Goal: Task Accomplishment & Management: Use online tool/utility

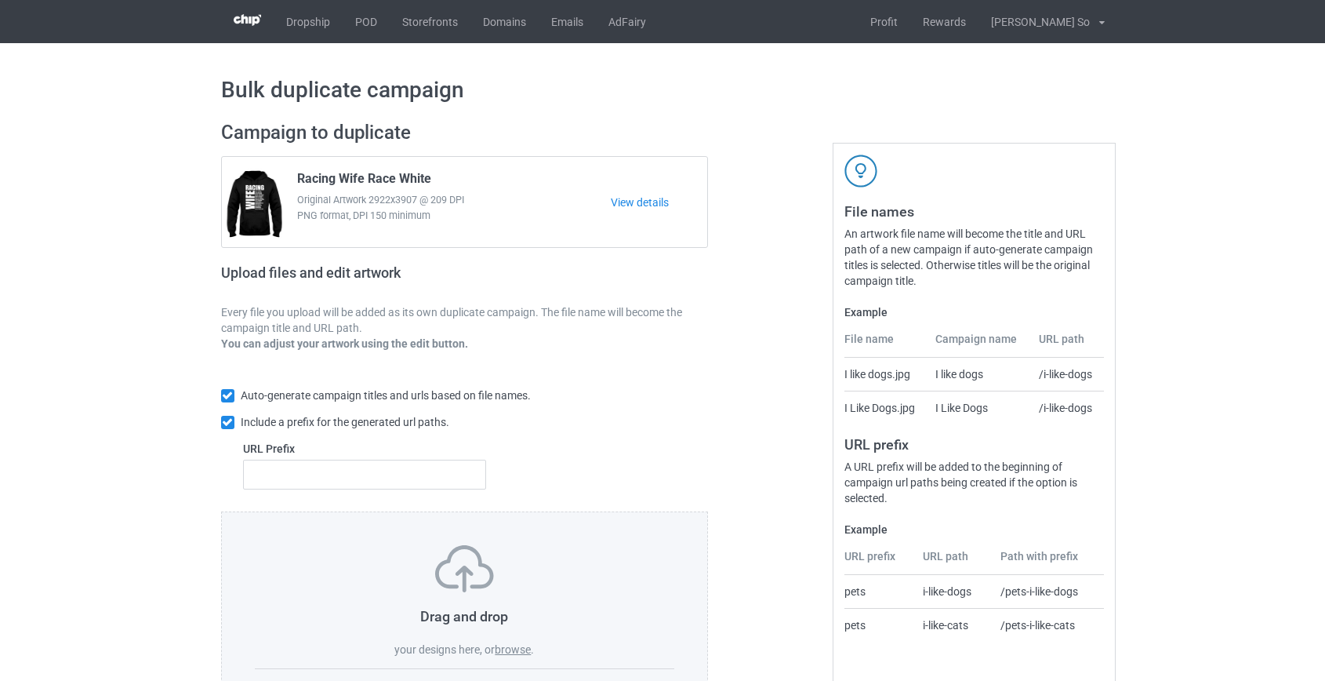
click at [518, 649] on label "browse" at bounding box center [513, 649] width 36 height 13
click at [0, 0] on input "browse" at bounding box center [0, 0] width 0 height 0
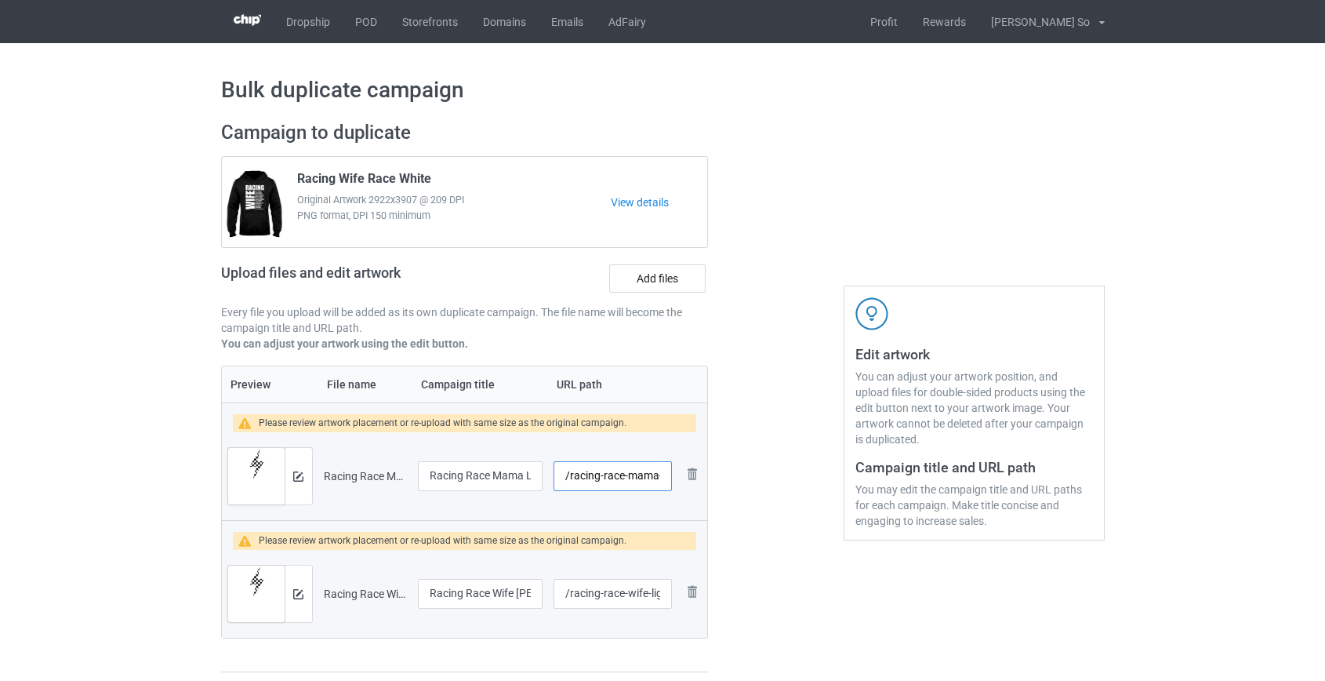
click at [583, 475] on input "/racing-race-mama-lightning-white" at bounding box center [613, 476] width 118 height 30
click at [583, 474] on input "/racing-race-mama-lightning-white" at bounding box center [613, 476] width 118 height 30
drag, startPoint x: 625, startPoint y: 472, endPoint x: 603, endPoint y: 476, distance: 22.3
click at [603, 476] on input "/race-mama-lightning-white" at bounding box center [613, 476] width 118 height 30
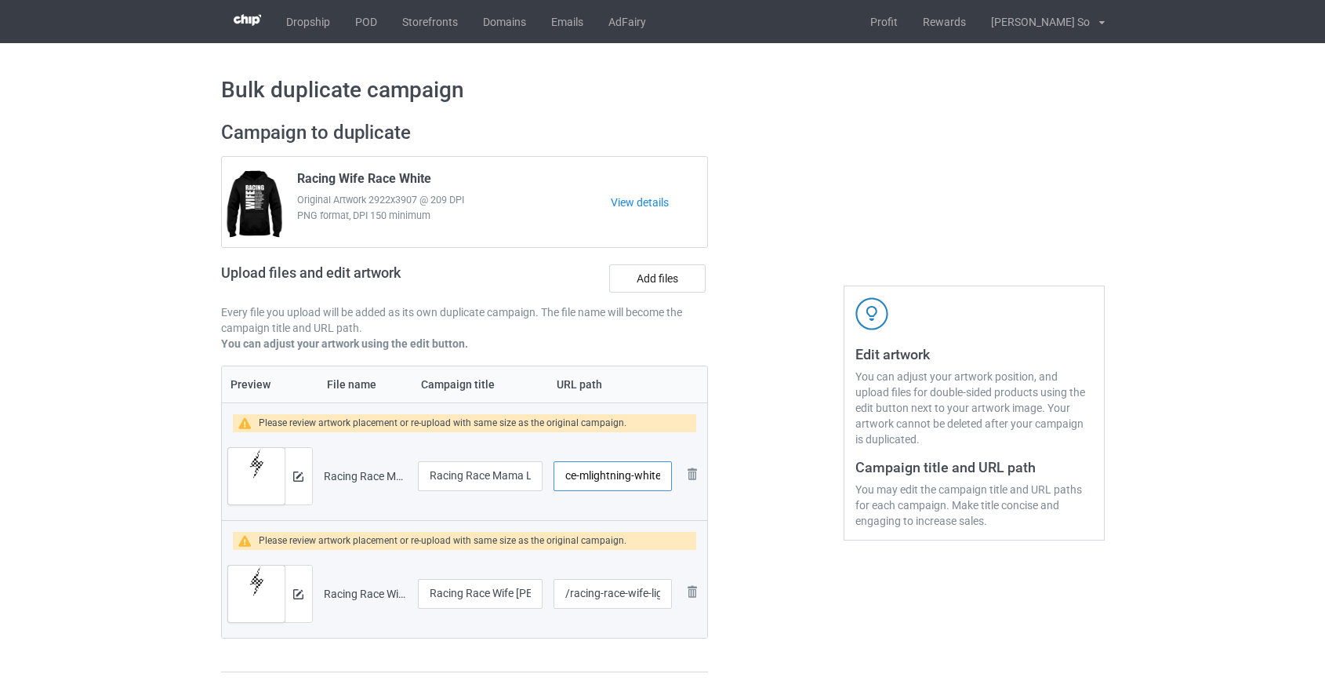
drag, startPoint x: 647, startPoint y: 478, endPoint x: 725, endPoint y: 472, distance: 78.7
click at [725, 472] on div "Campaign to duplicate Racing Wife Race White Original Artwork 2922x3907 @ 209 D…" at bounding box center [663, 397] width 906 height 574
type input "/race-mlightning"
click at [590, 595] on input "/racing-race-wife-lightning-white" at bounding box center [613, 594] width 118 height 30
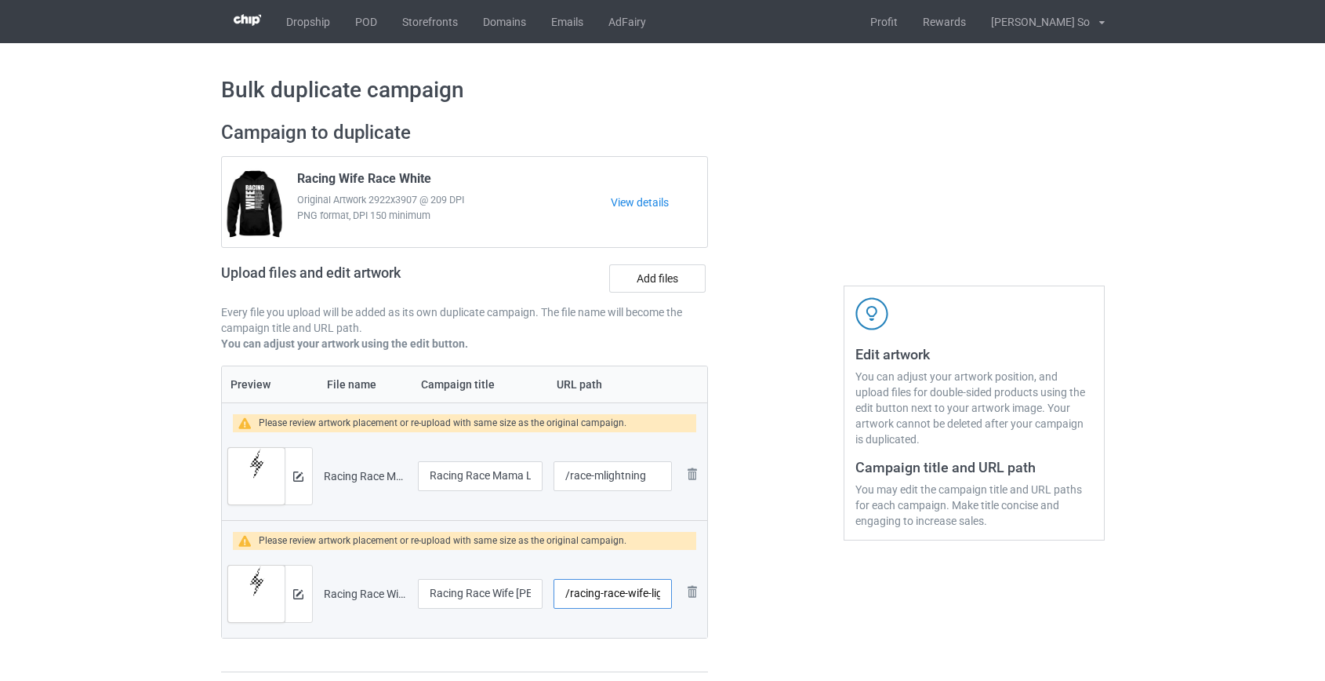
click at [590, 595] on input "/racing-race-wife-lightning-white" at bounding box center [613, 594] width 118 height 30
drag, startPoint x: 601, startPoint y: 589, endPoint x: 616, endPoint y: 588, distance: 15.7
click at [616, 588] on input "/race-wife-lightning-white" at bounding box center [613, 594] width 118 height 30
drag, startPoint x: 643, startPoint y: 591, endPoint x: 791, endPoint y: 605, distance: 148.8
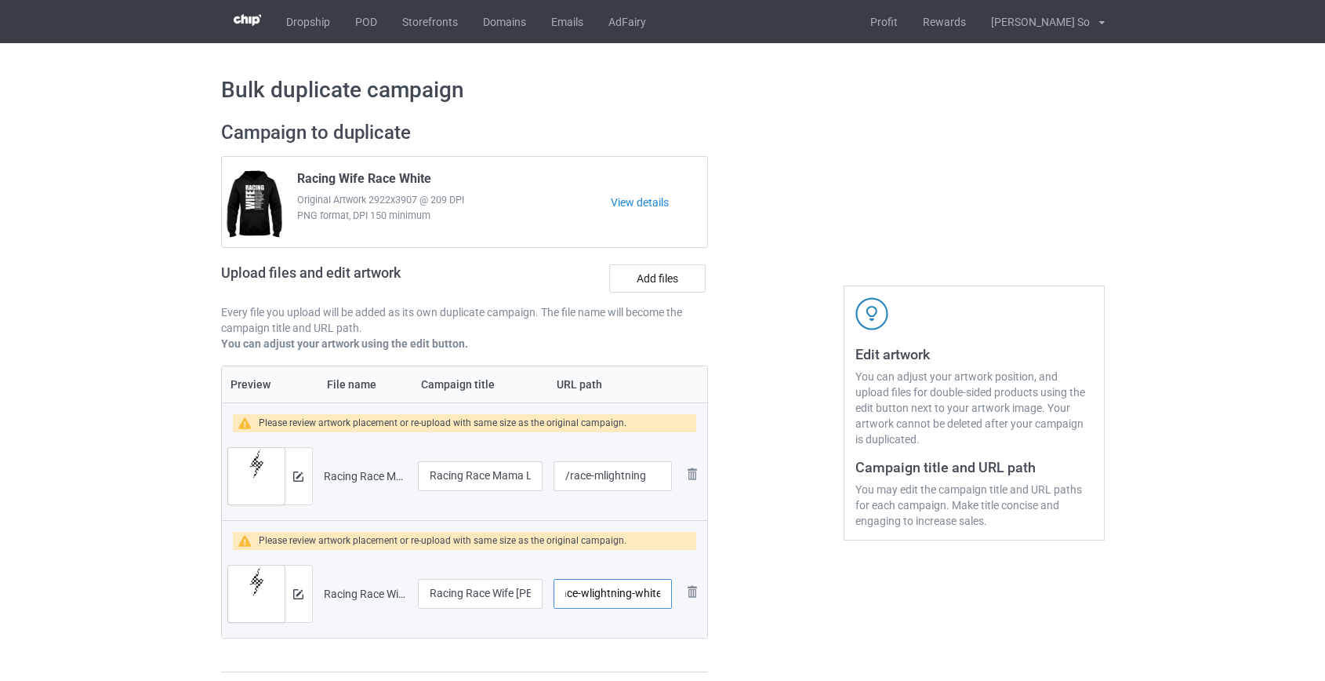
click at [791, 605] on div "Campaign to duplicate Racing Wife Race White Original Artwork 2922x3907 @ 209 D…" at bounding box center [663, 397] width 906 height 574
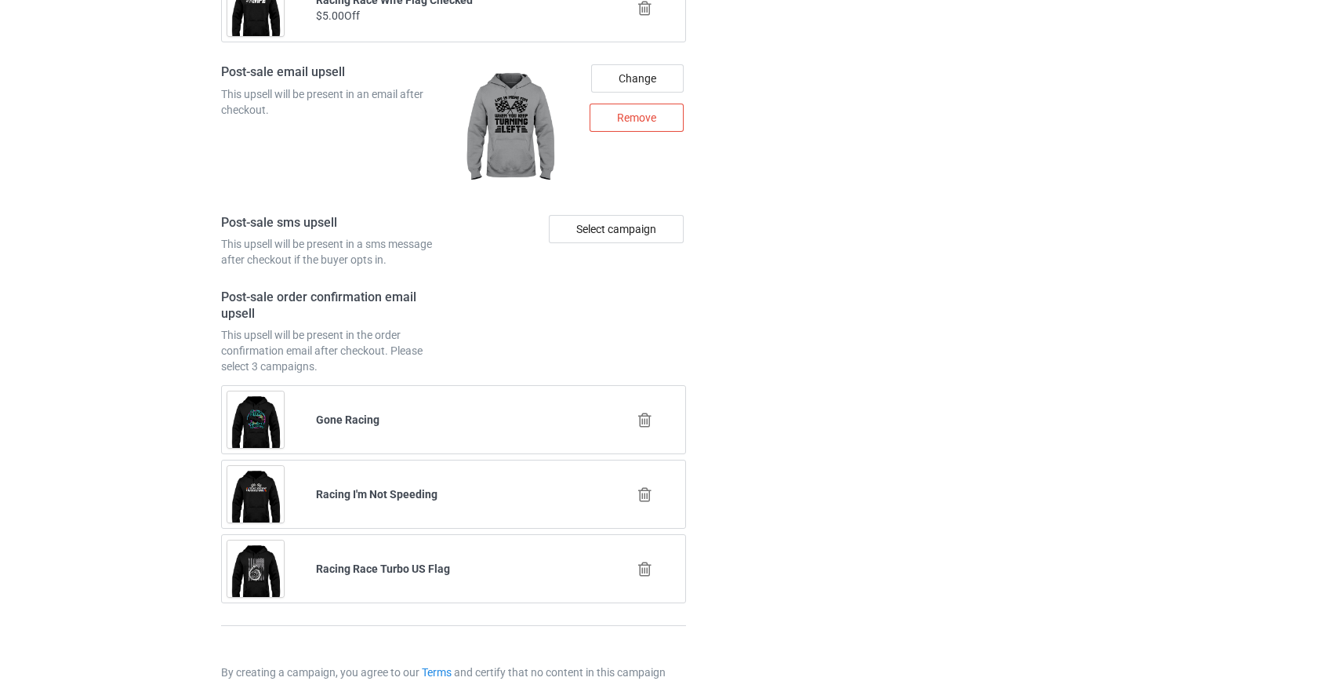
scroll to position [2339, 0]
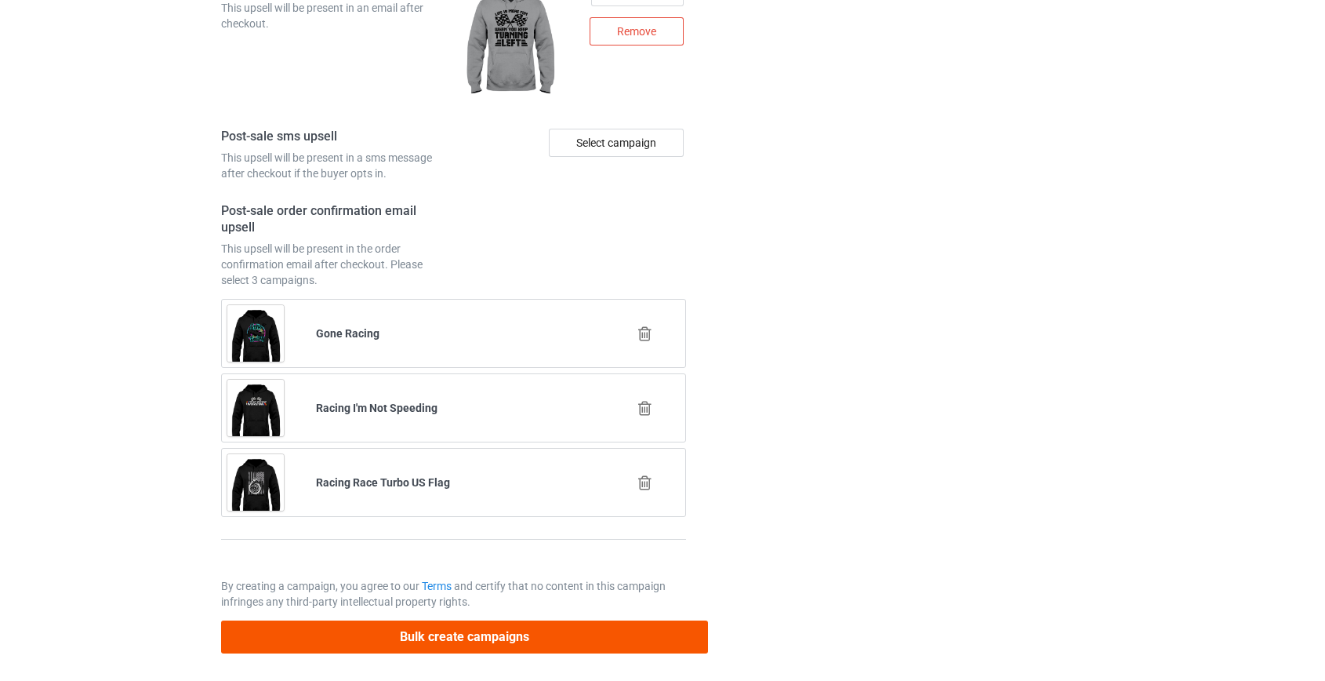
type input "/race-wlightning"
click at [454, 626] on button "Bulk create campaigns" at bounding box center [465, 636] width 488 height 32
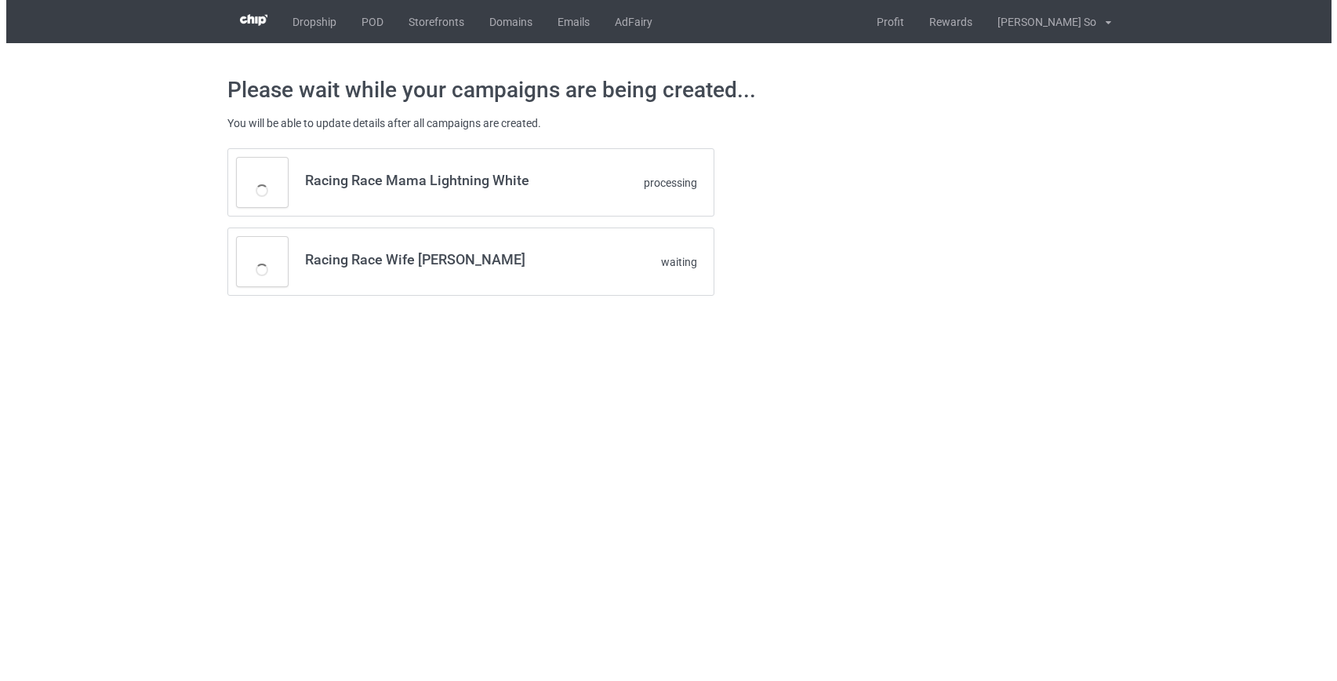
scroll to position [0, 0]
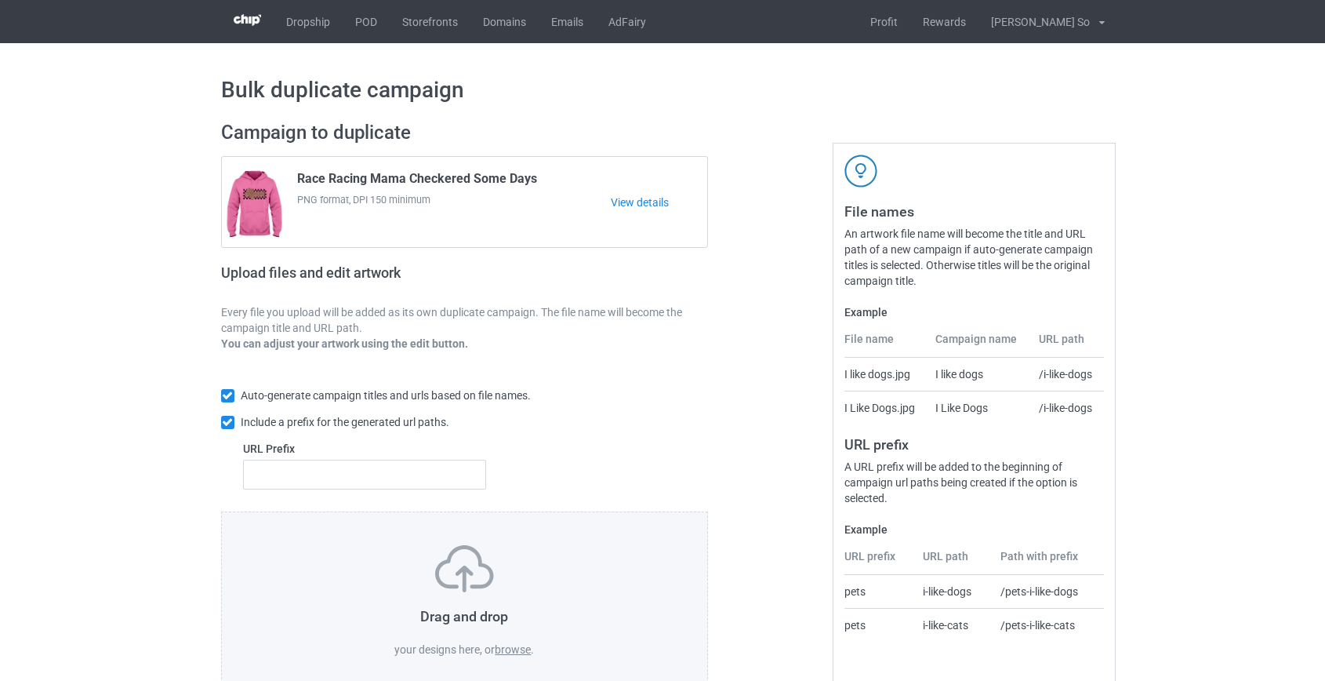
click at [501, 644] on label "browse" at bounding box center [513, 649] width 36 height 13
click at [0, 0] on input "browse" at bounding box center [0, 0] width 0 height 0
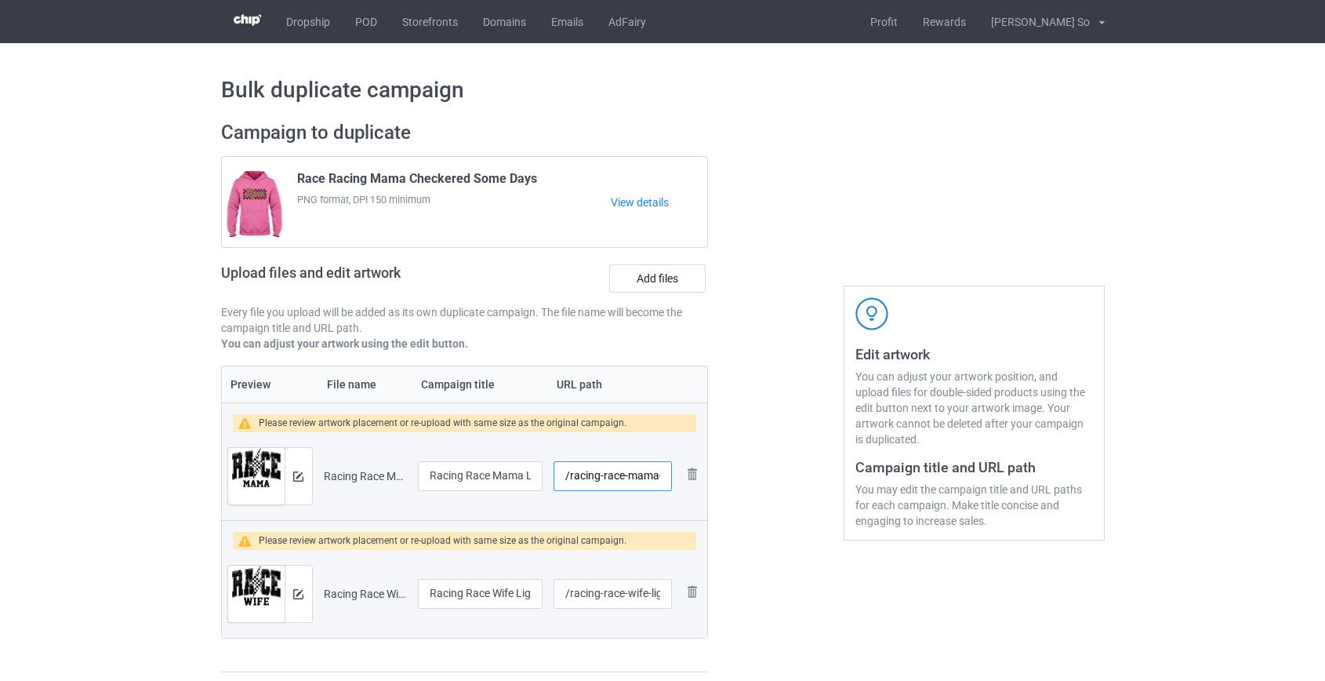
click at [596, 472] on input "/racing-race-mama-lightning" at bounding box center [613, 476] width 118 height 30
drag, startPoint x: 631, startPoint y: 473, endPoint x: 780, endPoint y: 478, distance: 149.1
click at [780, 478] on div "Campaign to duplicate Race Racing Mama Checkered Some Days PNG format, DPI 150 …" at bounding box center [663, 397] width 906 height 574
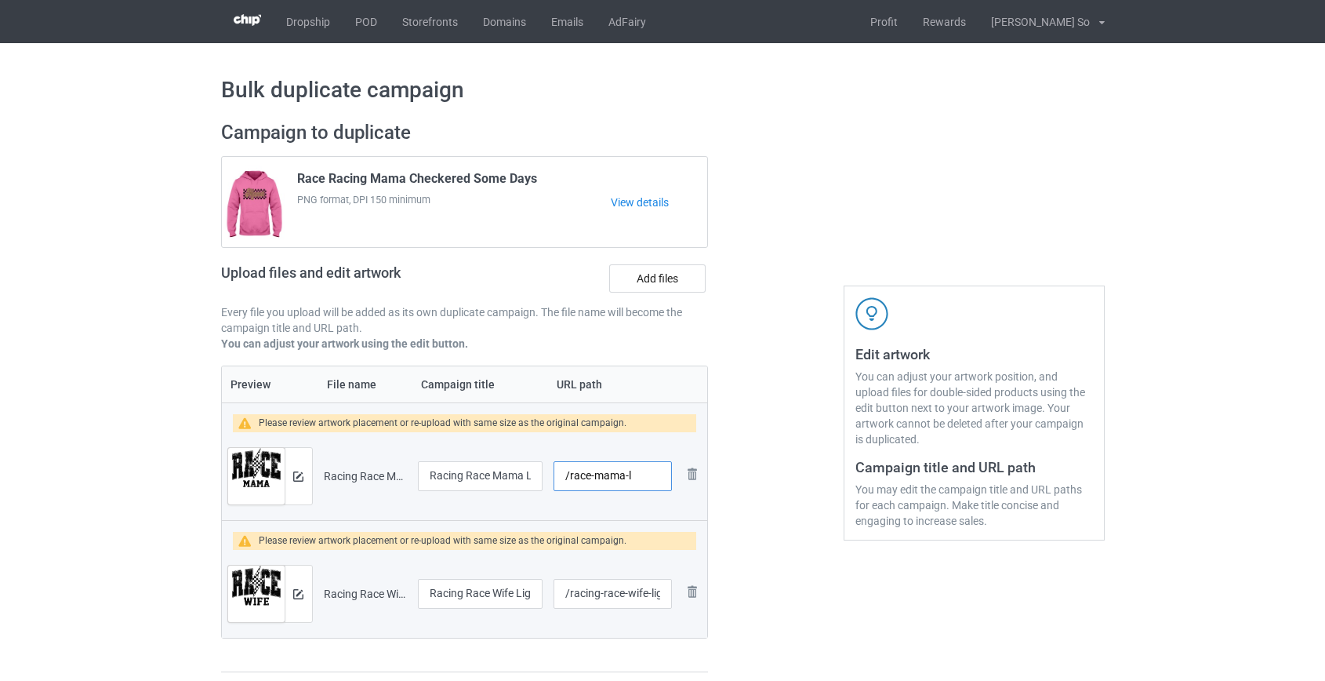
scroll to position [0, 0]
click at [623, 476] on input "/race-mama-l" at bounding box center [613, 476] width 118 height 30
type input "/race-mamal"
click at [577, 598] on input "/racing-race-wife-lightning" at bounding box center [613, 594] width 118 height 30
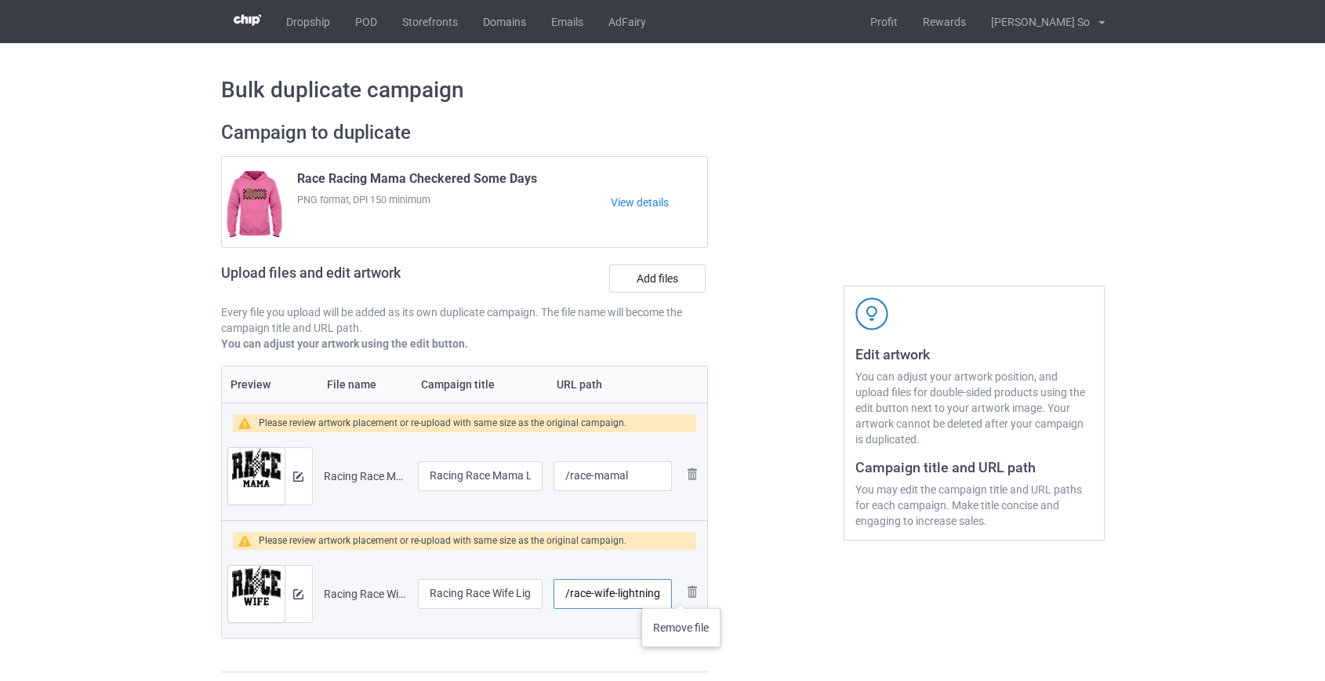
drag, startPoint x: 615, startPoint y: 594, endPoint x: 813, endPoint y: 586, distance: 198.6
click at [809, 588] on div "Campaign to duplicate Race Racing Mama Checkered Some Days PNG format, DPI 150 …" at bounding box center [663, 397] width 906 height 574
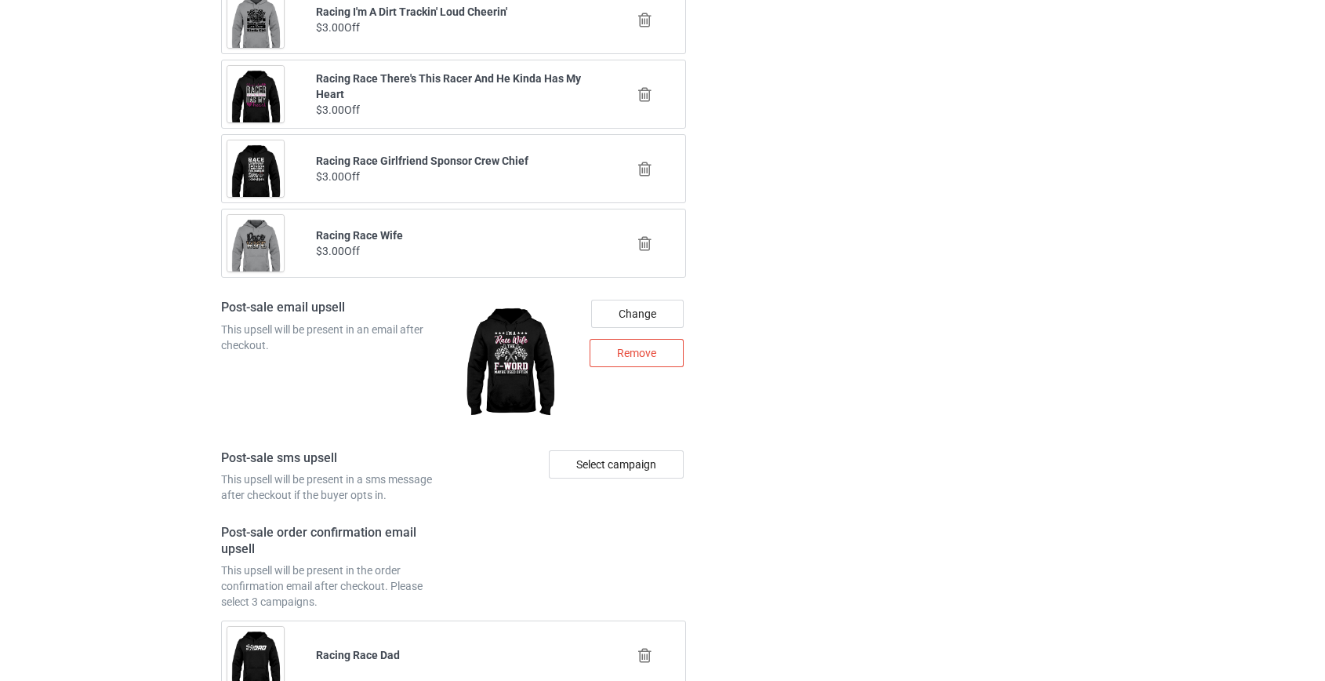
scroll to position [2318, 0]
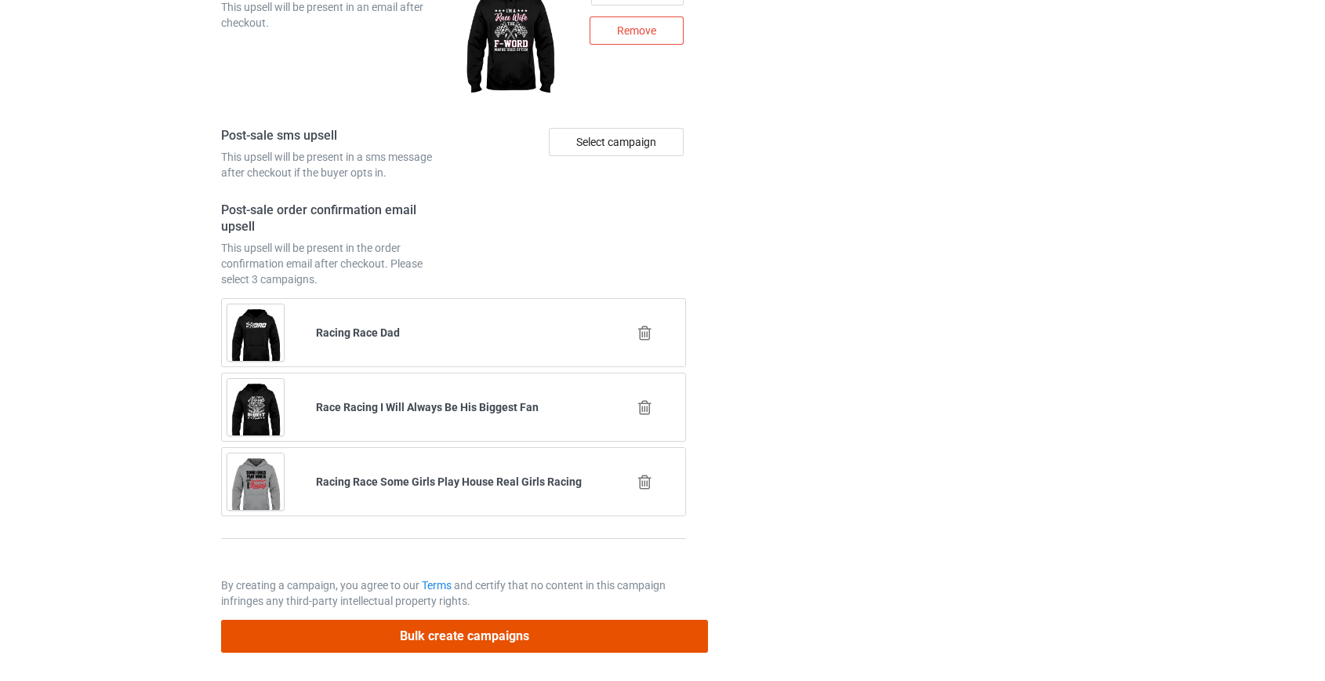
click at [480, 621] on button "Bulk create campaigns" at bounding box center [465, 636] width 488 height 32
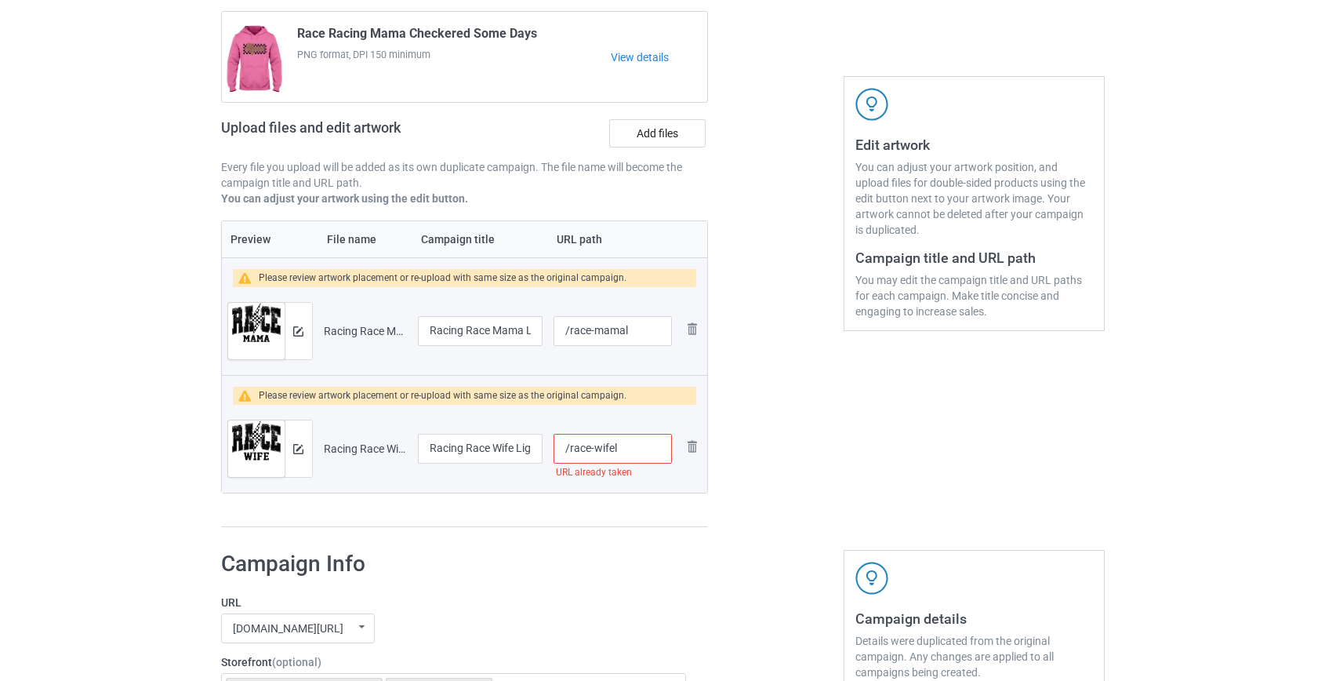
scroll to position [213, 0]
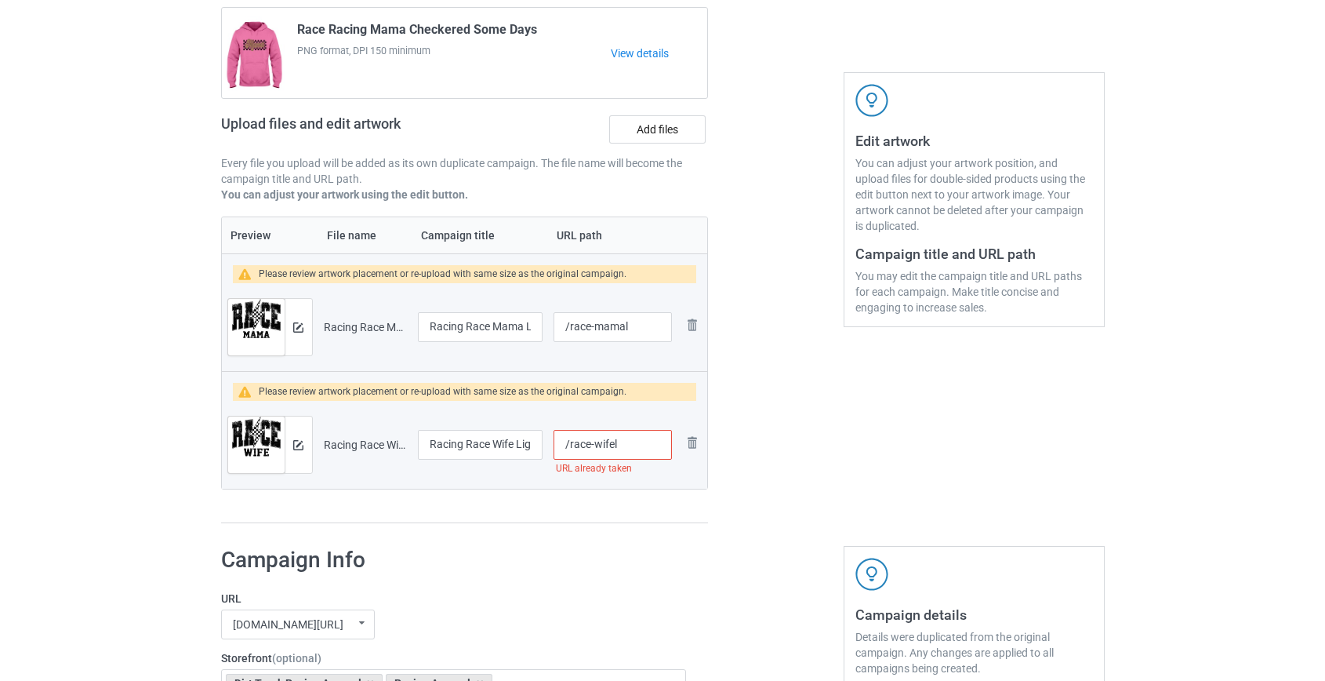
click at [617, 442] on input "/race-wifel" at bounding box center [613, 445] width 118 height 30
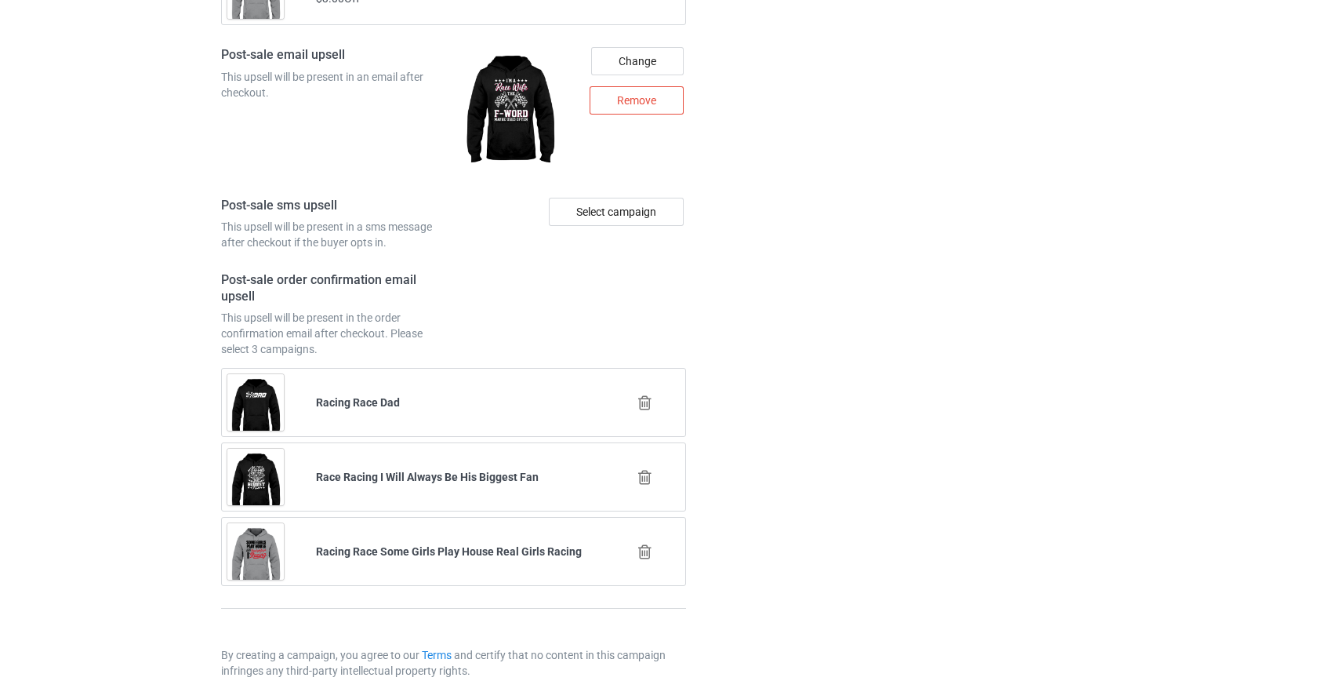
scroll to position [2318, 0]
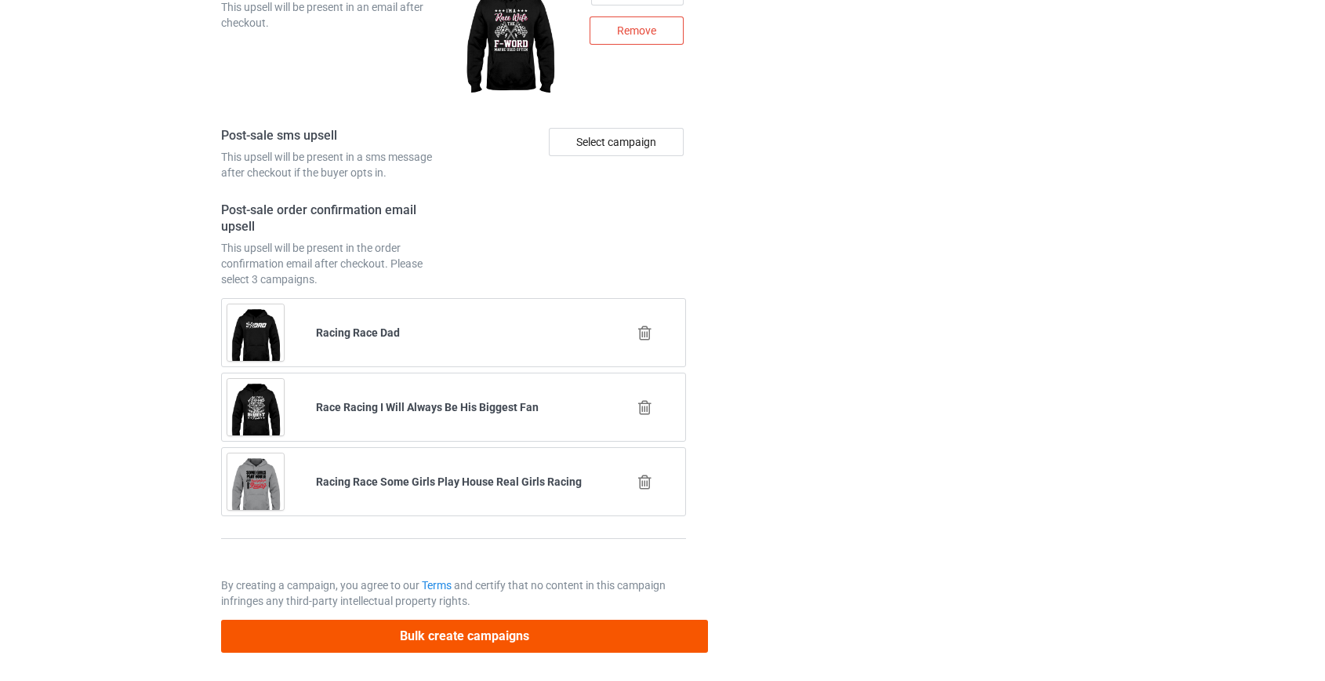
type input "/race-wifeli"
click at [471, 628] on button "Bulk create campaigns" at bounding box center [465, 636] width 488 height 32
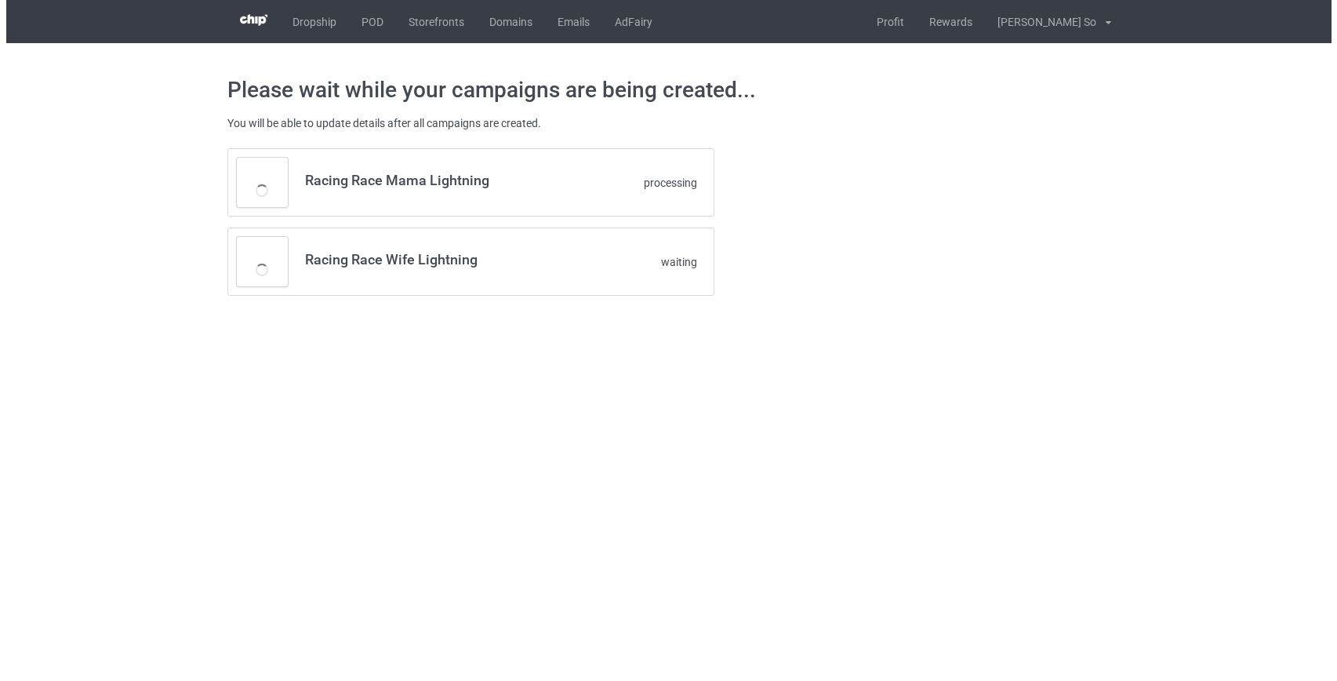
scroll to position [0, 0]
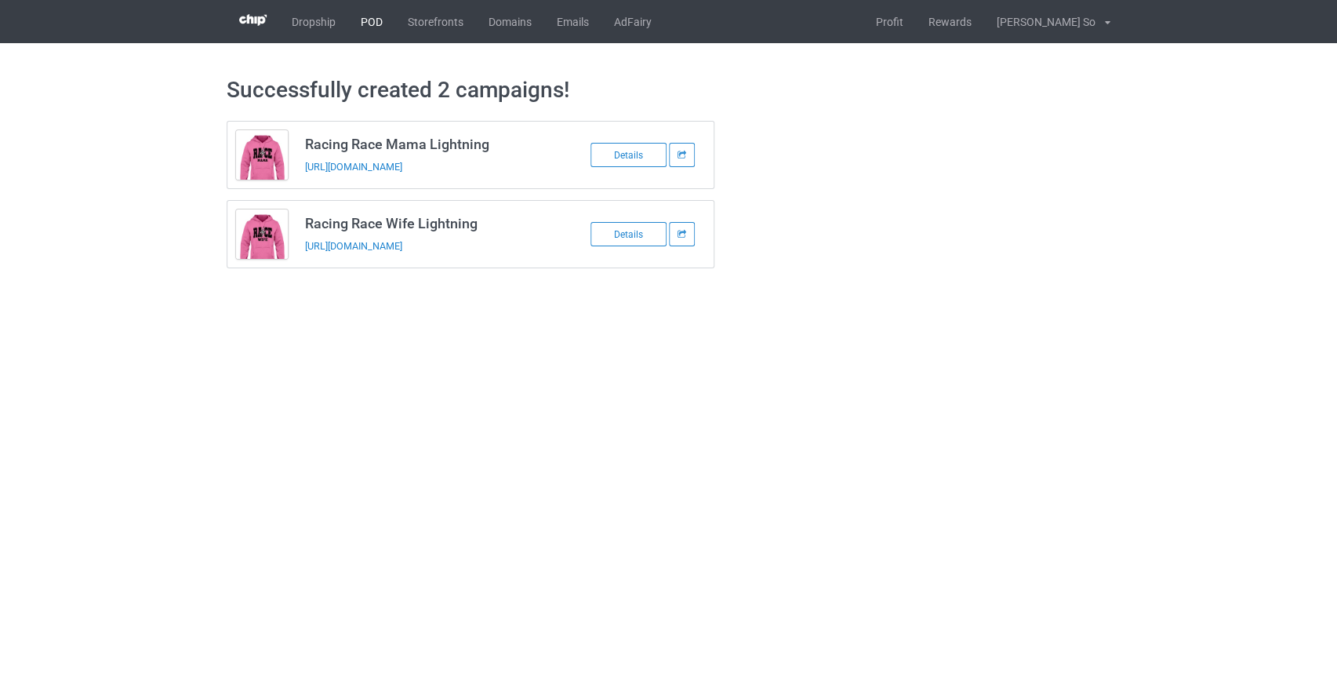
click at [376, 20] on link "POD" at bounding box center [371, 21] width 47 height 43
